Goal: Navigation & Orientation: Find specific page/section

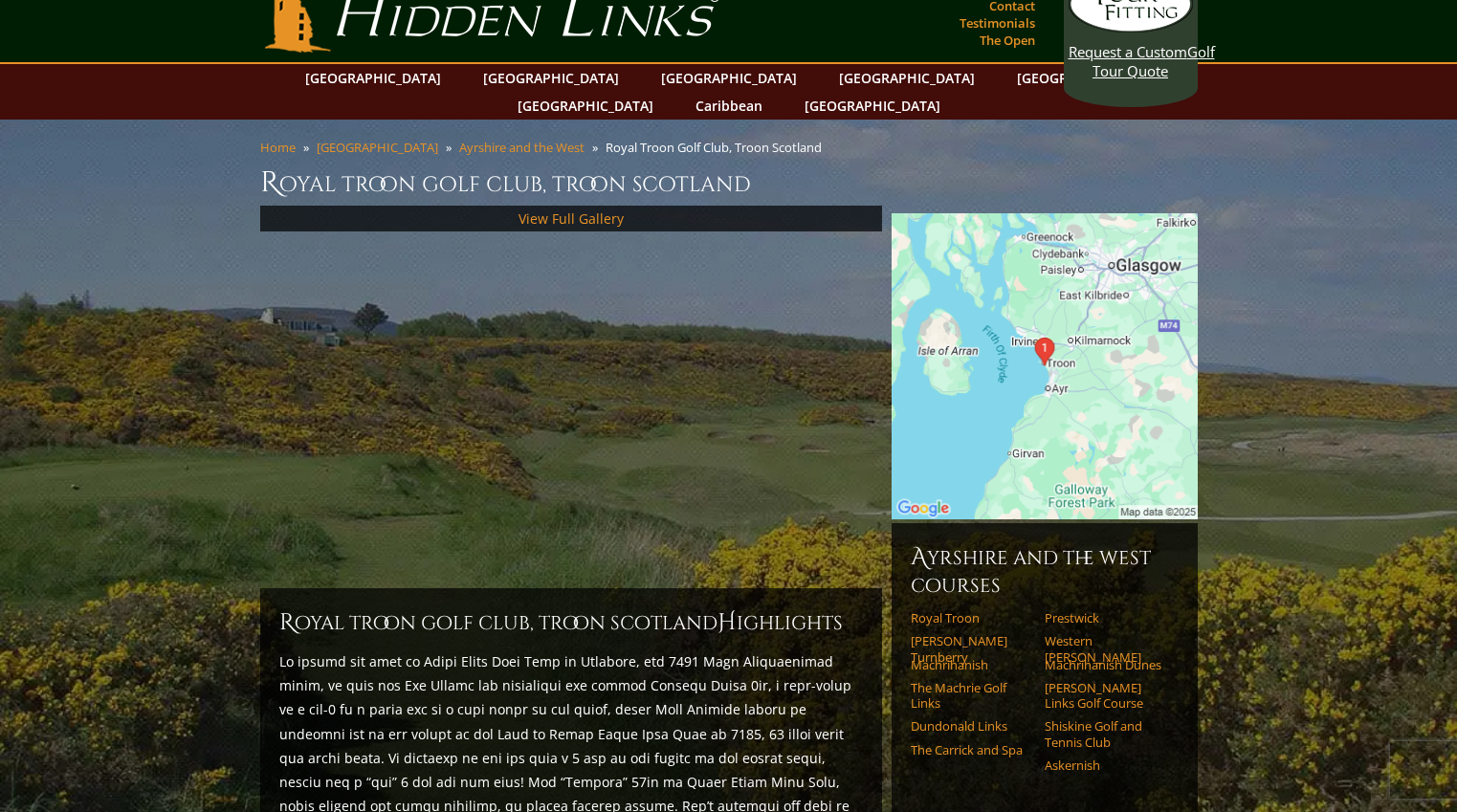
scroll to position [32, 0]
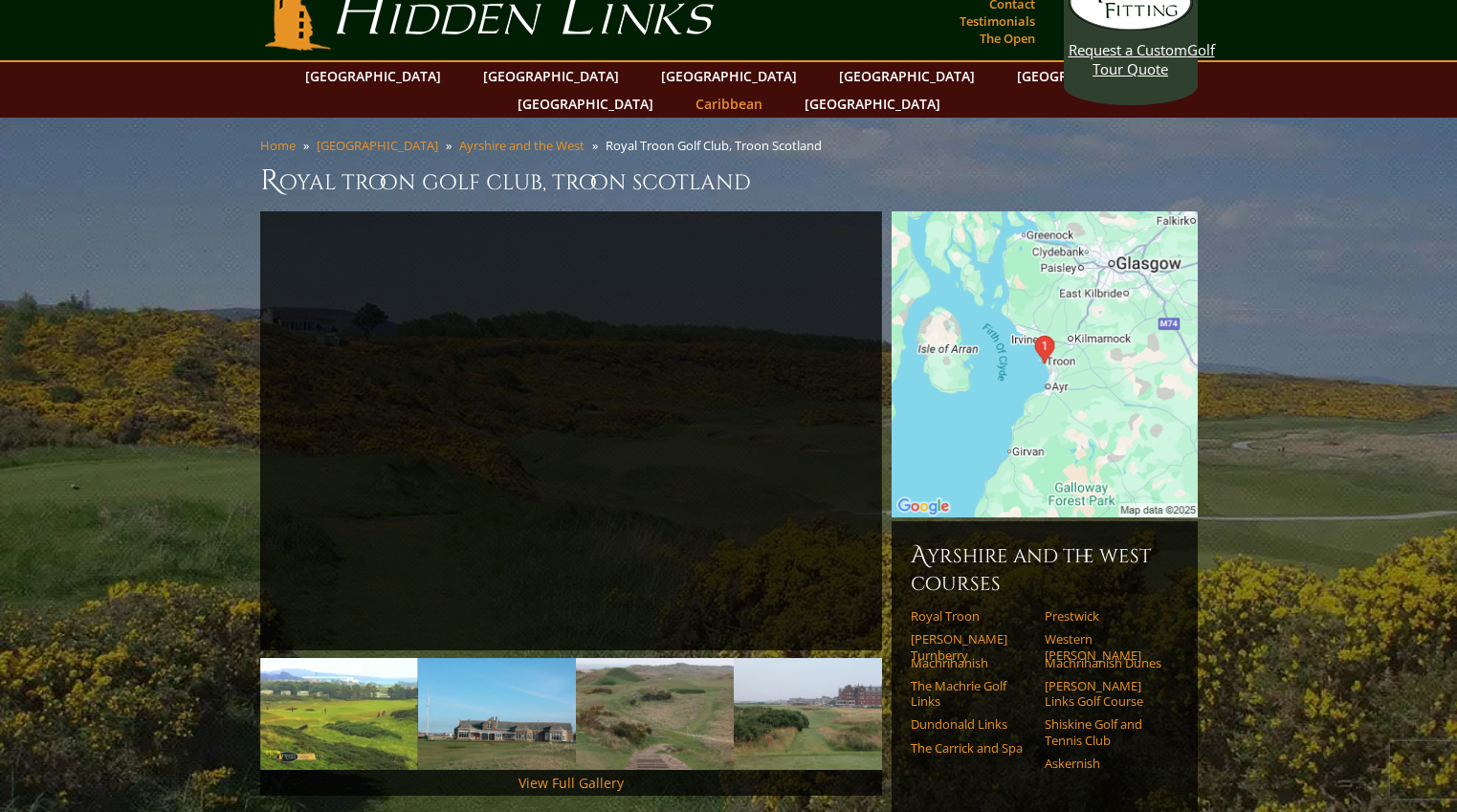
click at [772, 90] on link "Caribbean" at bounding box center [728, 103] width 86 height 28
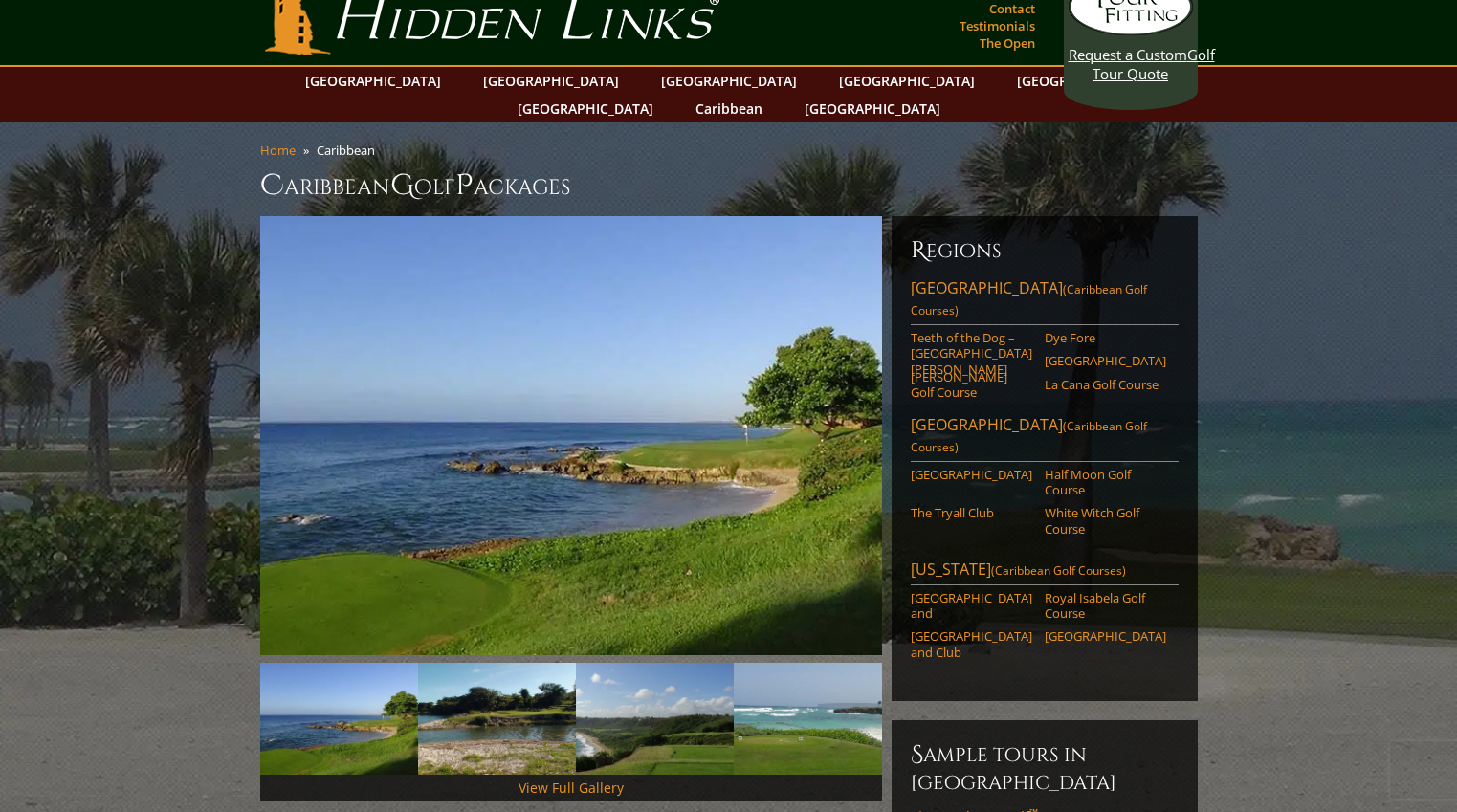
scroll to position [20, 0]
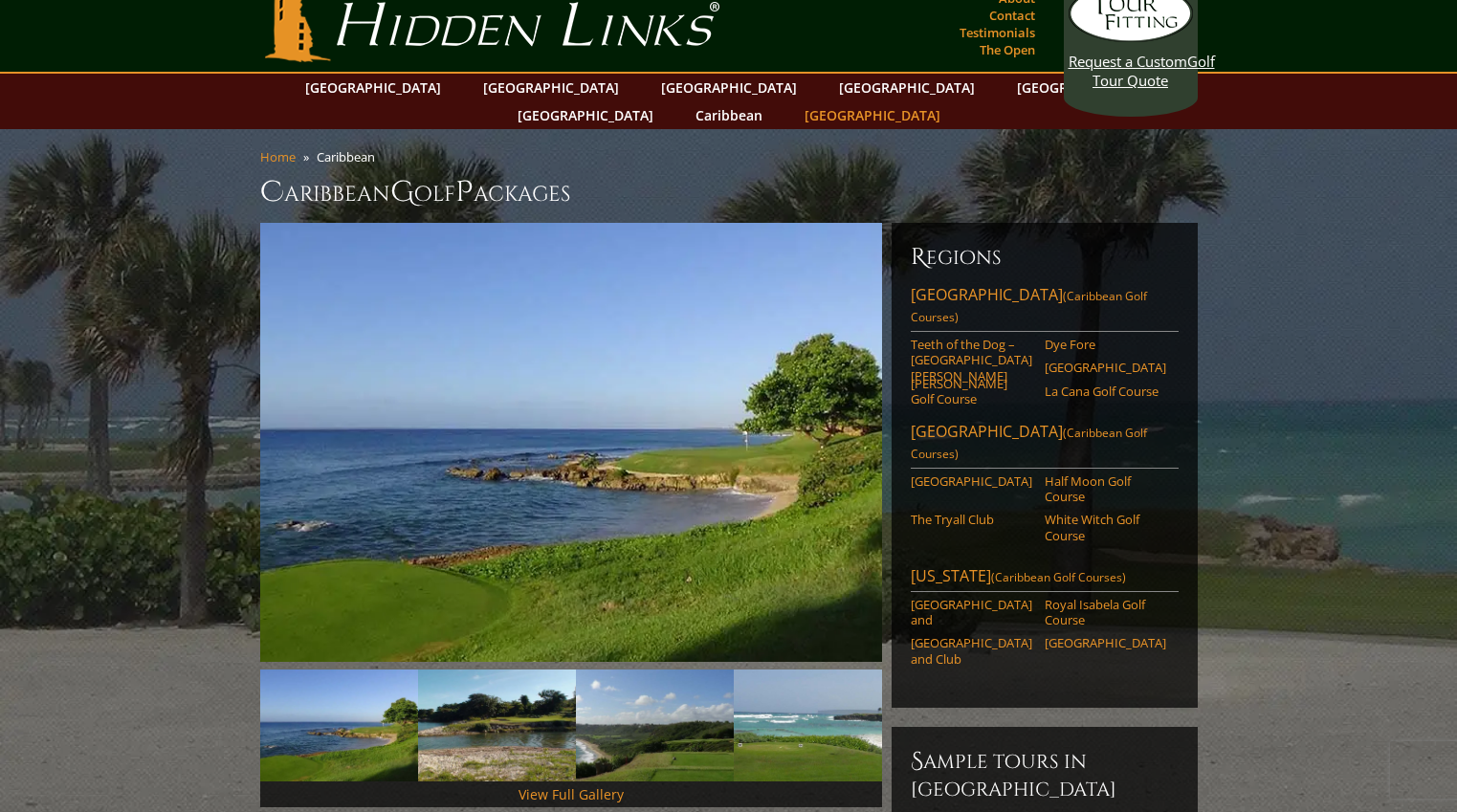
click at [950, 102] on link "[GEOGRAPHIC_DATA]" at bounding box center [872, 115] width 155 height 28
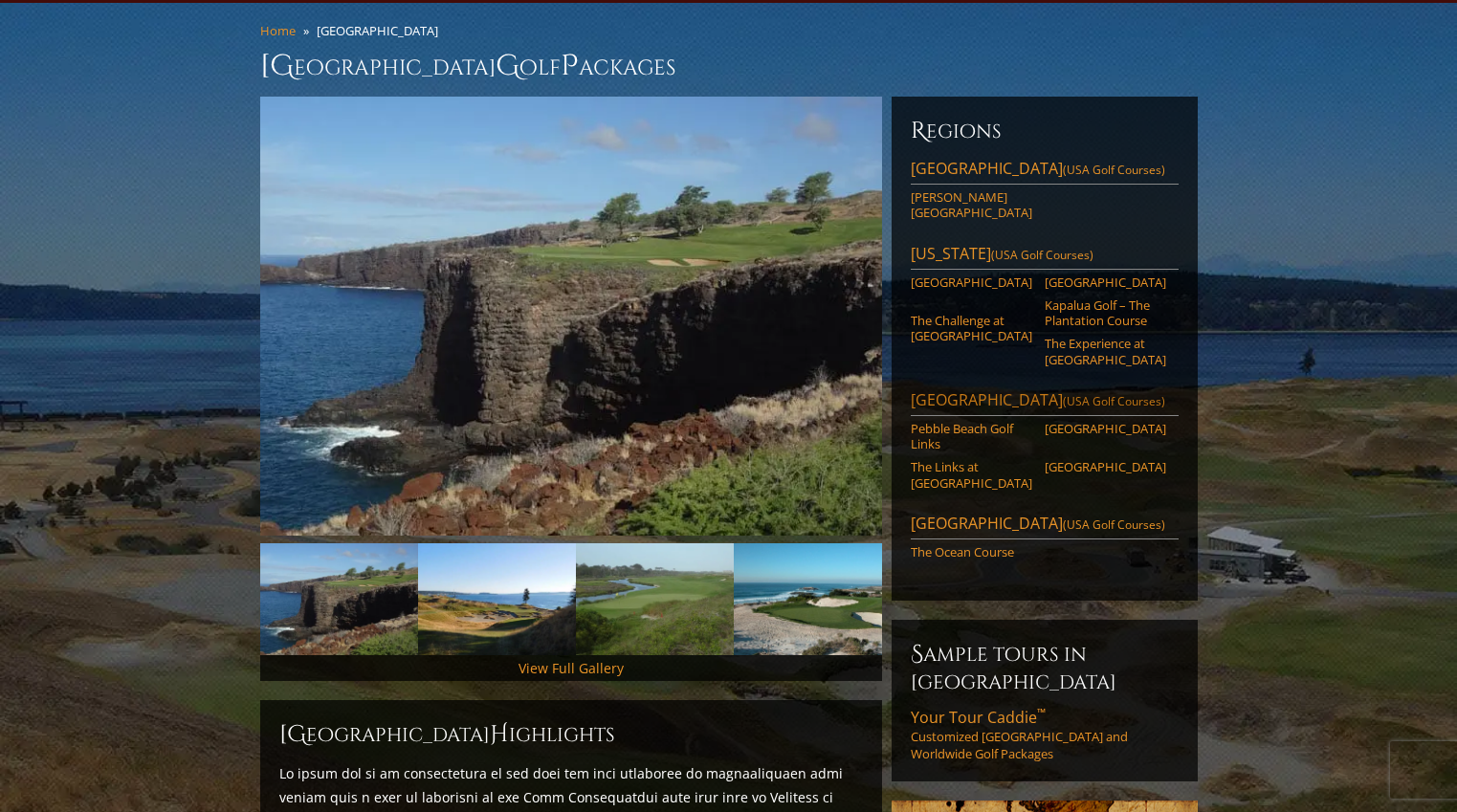
scroll to position [147, 0]
click at [1066, 392] on span "(USA Golf Courses)" at bounding box center [1114, 400] width 103 height 16
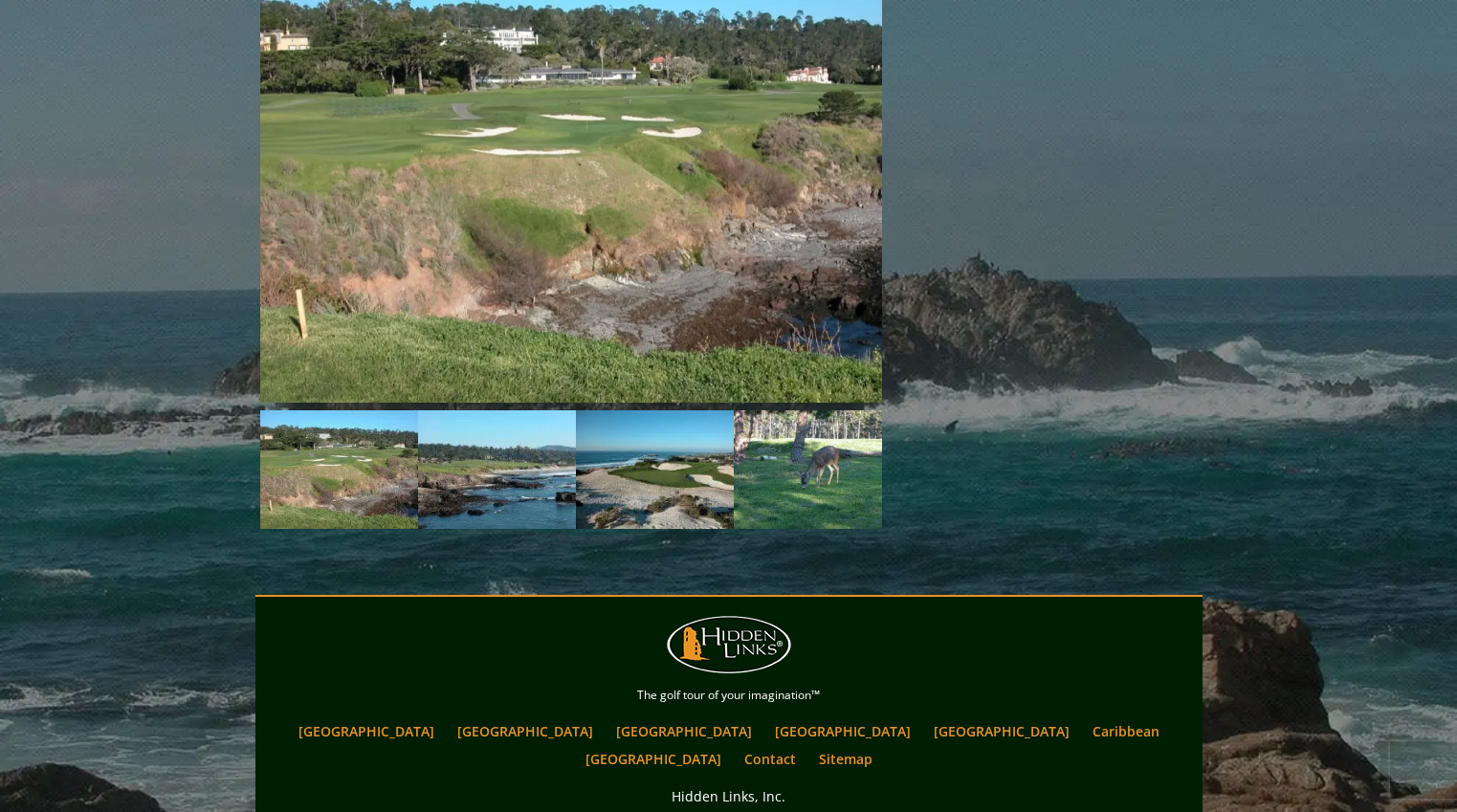
scroll to position [2215, 0]
